Goal: Task Accomplishment & Management: Use online tool/utility

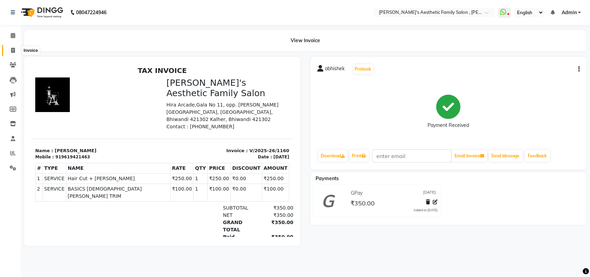
click at [12, 50] on icon at bounding box center [13, 50] width 4 height 5
select select "service"
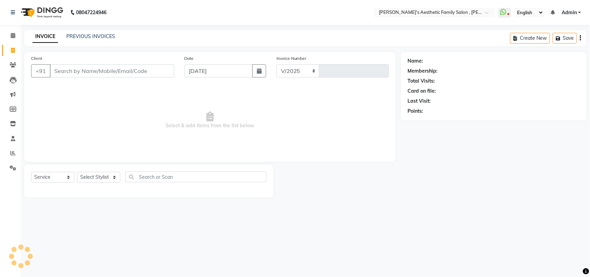
select select "7246"
type input "1161"
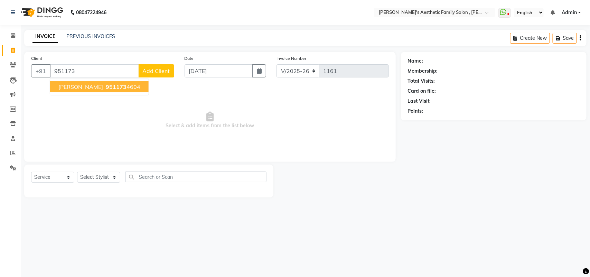
click at [58, 86] on span "[PERSON_NAME]" at bounding box center [80, 86] width 45 height 7
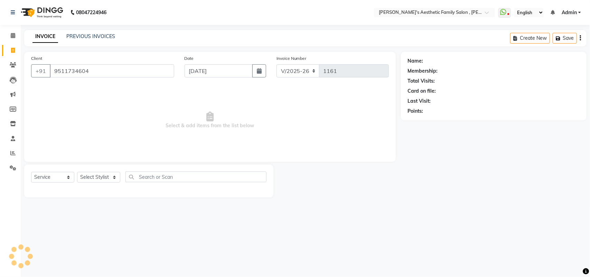
type input "9511734604"
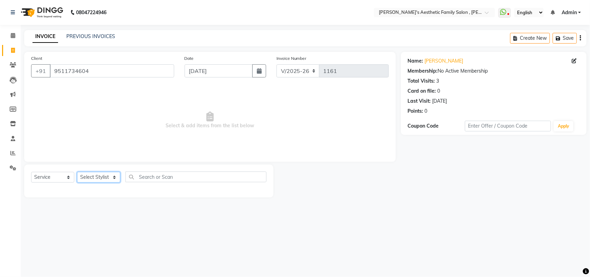
click at [111, 181] on select "Select Stylist aarti mam(owner) kaif sahakib [PERSON_NAME] [PERSON_NAME] [PERSO…" at bounding box center [98, 177] width 43 height 11
select select "76849"
click at [77, 172] on select "Select Stylist aarti mam(owner) kaif sahakib [PERSON_NAME] [PERSON_NAME] [PERSO…" at bounding box center [98, 177] width 43 height 11
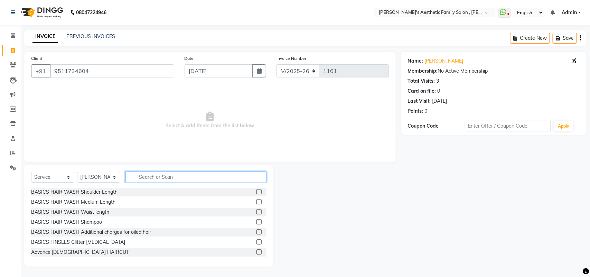
click at [149, 176] on input "text" at bounding box center [196, 177] width 141 height 11
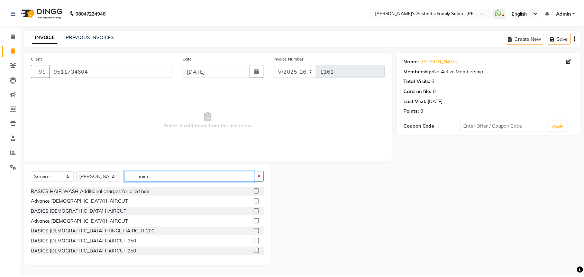
scroll to position [17, 0]
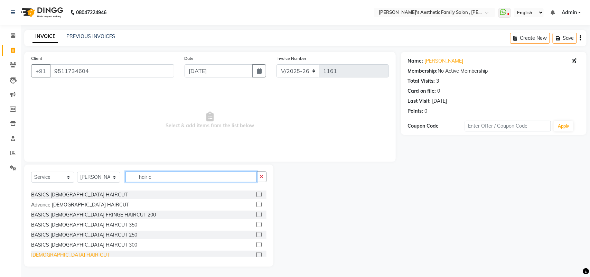
type input "hair c"
click at [63, 256] on div "[DEMOGRAPHIC_DATA] HAIR CUT" at bounding box center [70, 254] width 79 height 7
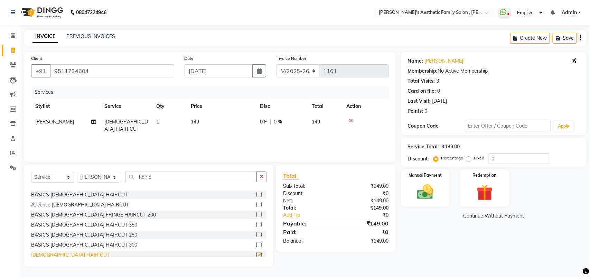
checkbox input "false"
click at [432, 187] on img at bounding box center [425, 191] width 27 height 19
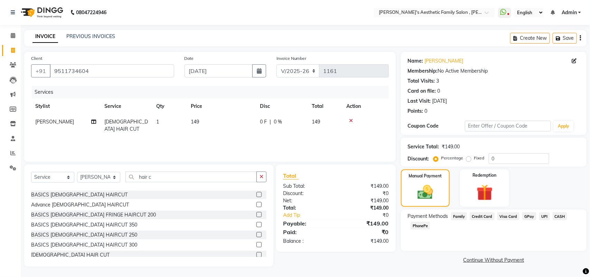
click at [529, 215] on span "GPay" at bounding box center [530, 216] width 14 height 8
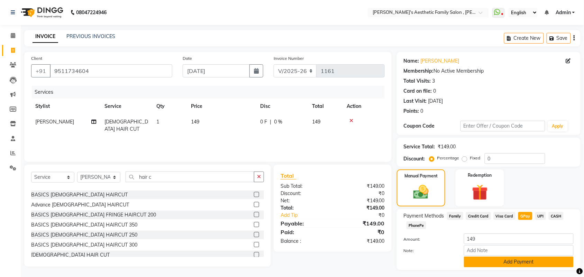
click at [530, 260] on button "Add Payment" at bounding box center [519, 262] width 110 height 11
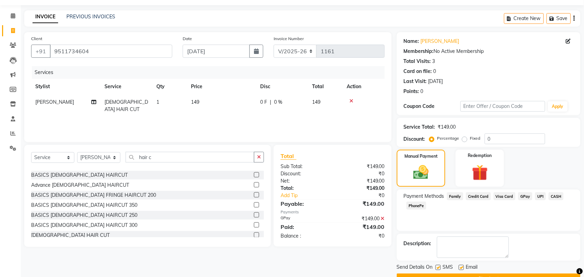
scroll to position [37, 0]
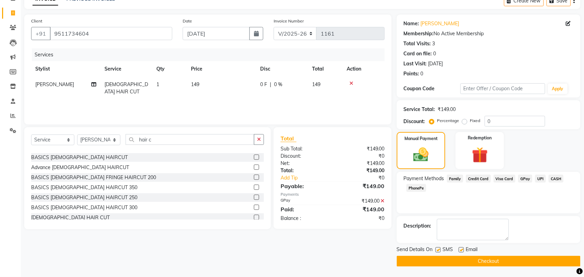
click at [512, 258] on button "Checkout" at bounding box center [489, 261] width 184 height 11
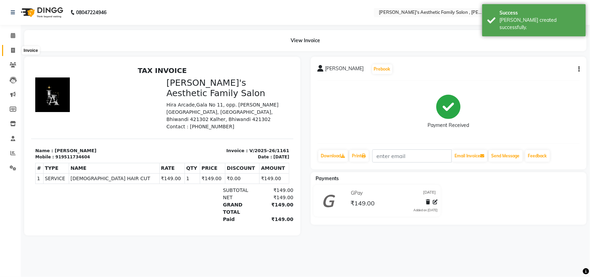
click at [11, 47] on span at bounding box center [13, 51] width 12 height 8
select select "7246"
select select "service"
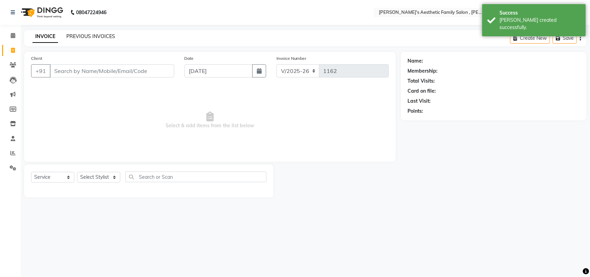
click at [86, 35] on link "PREVIOUS INVOICES" at bounding box center [90, 36] width 49 height 6
